Goal: Task Accomplishment & Management: Manage account settings

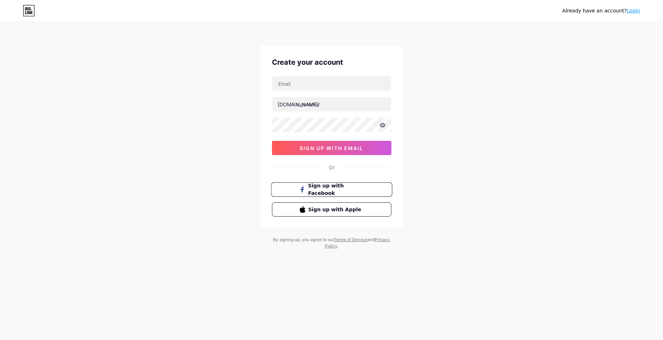
click at [345, 188] on span "Sign up with Facebook" at bounding box center [336, 189] width 56 height 15
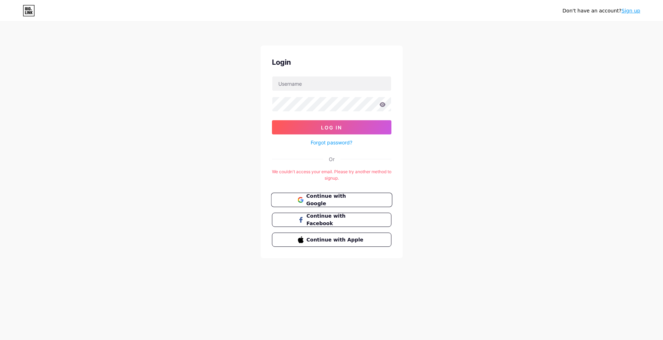
click at [349, 200] on span "Continue with Google" at bounding box center [335, 199] width 59 height 15
